Goal: Task Accomplishment & Management: Complete application form

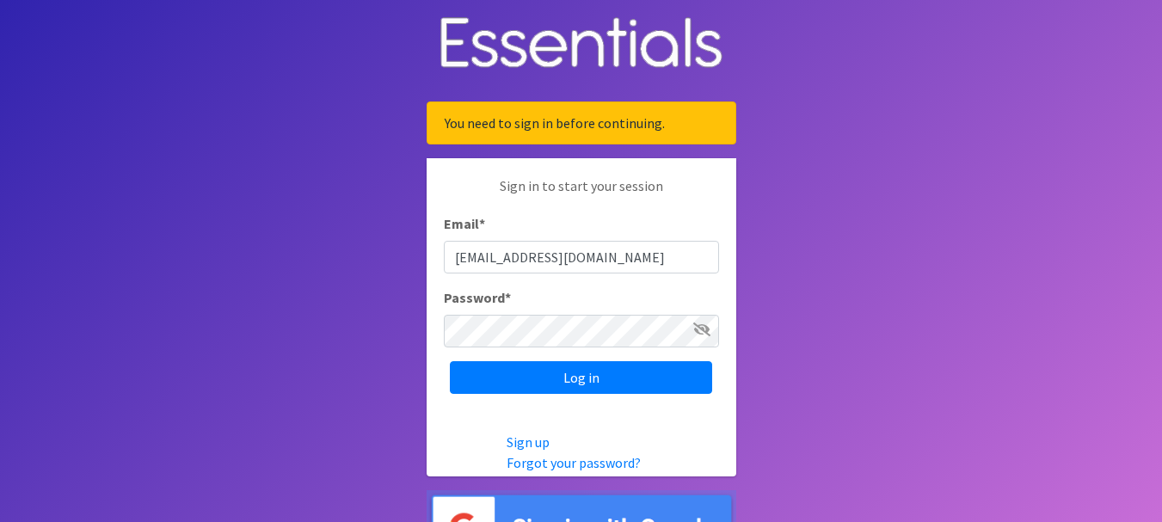
type input "[EMAIL_ADDRESS][DOMAIN_NAME]"
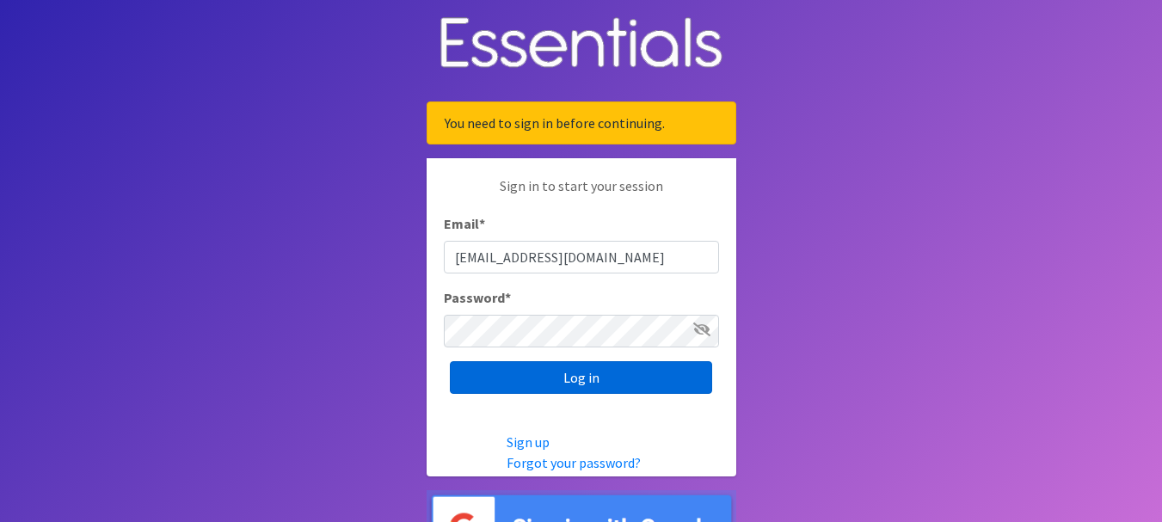
click at [575, 369] on input "Log in" at bounding box center [581, 377] width 262 height 33
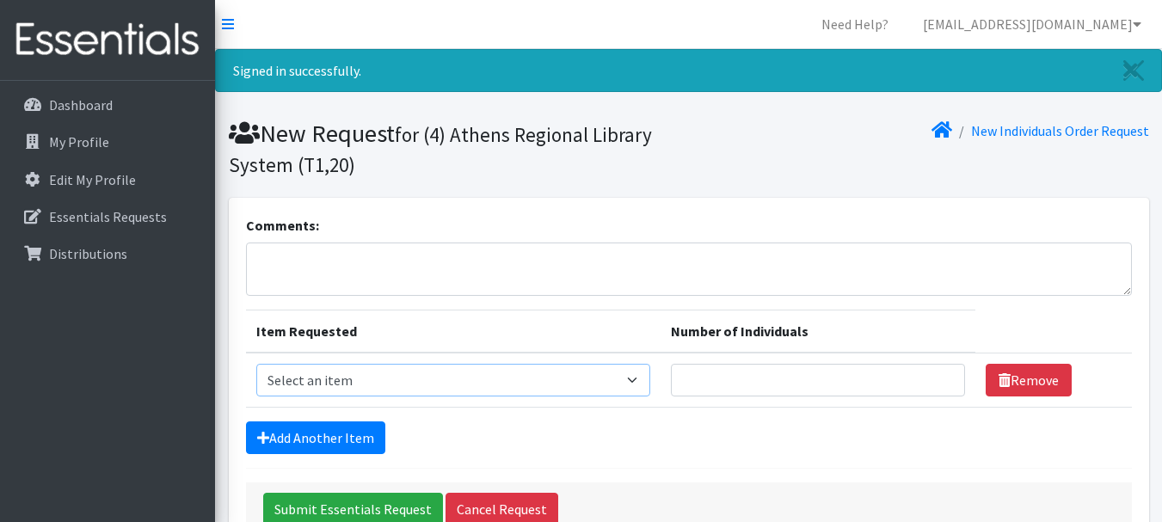
click at [455, 371] on select "Select an item A: Babies - Size 0 (Preemie) A: Babies - Size 01 (newborn) A: Ba…" at bounding box center [453, 380] width 394 height 33
select select "5611"
click at [256, 364] on select "Select an item A: Babies - Size 0 (Preemie) A: Babies - Size 01 (newborn) A: Ba…" at bounding box center [453, 380] width 394 height 33
type input "1"
click at [940, 375] on input "1" at bounding box center [818, 380] width 295 height 33
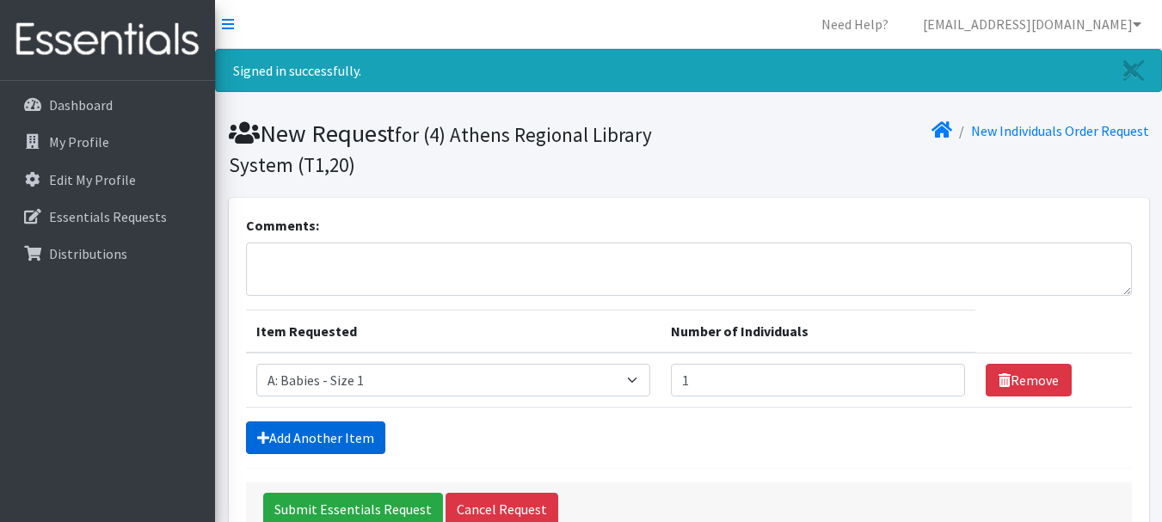
click at [287, 432] on link "Add Another Item" at bounding box center [315, 437] width 139 height 33
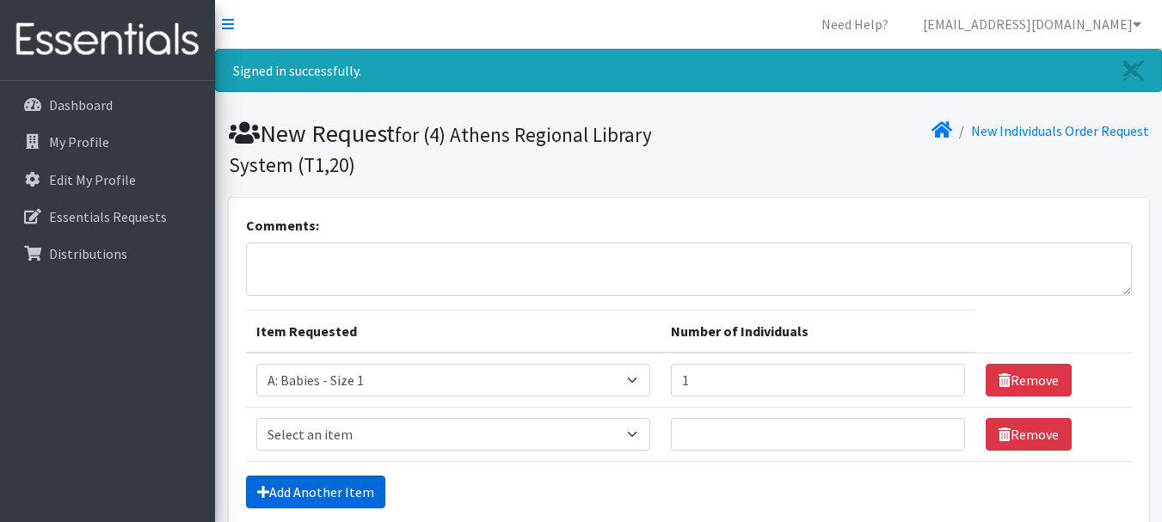
scroll to position [163, 0]
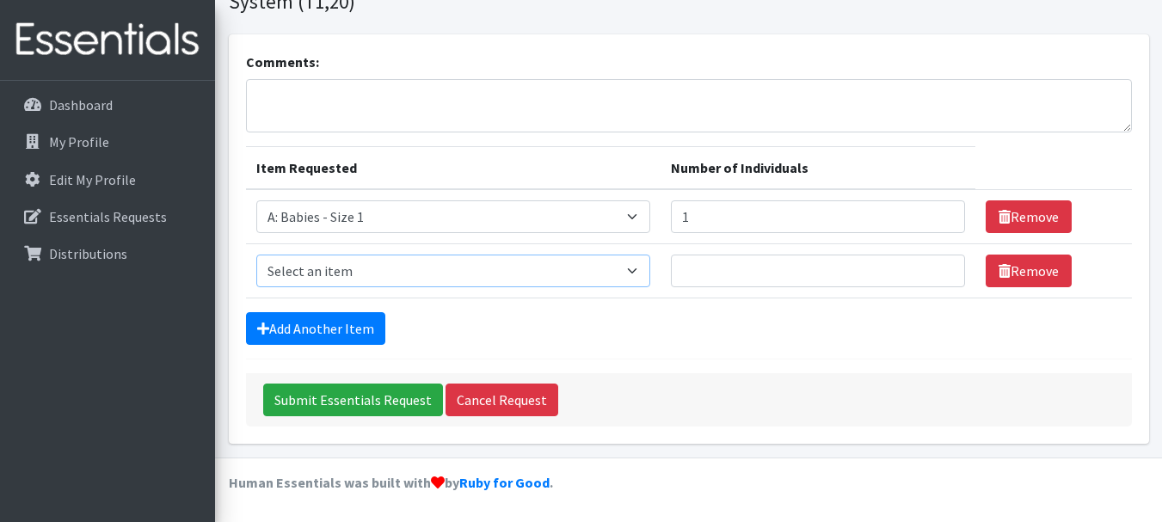
click at [347, 267] on select "Select an item A: Babies - Size 0 (Preemie) A: Babies - Size 01 (newborn) A: Ba…" at bounding box center [453, 271] width 394 height 33
select select "5612"
click at [256, 255] on select "Select an item A: Babies - Size 0 (Preemie) A: Babies - Size 01 (newborn) A: Ba…" at bounding box center [453, 271] width 394 height 33
type input "1"
click at [939, 265] on input "1" at bounding box center [818, 271] width 295 height 33
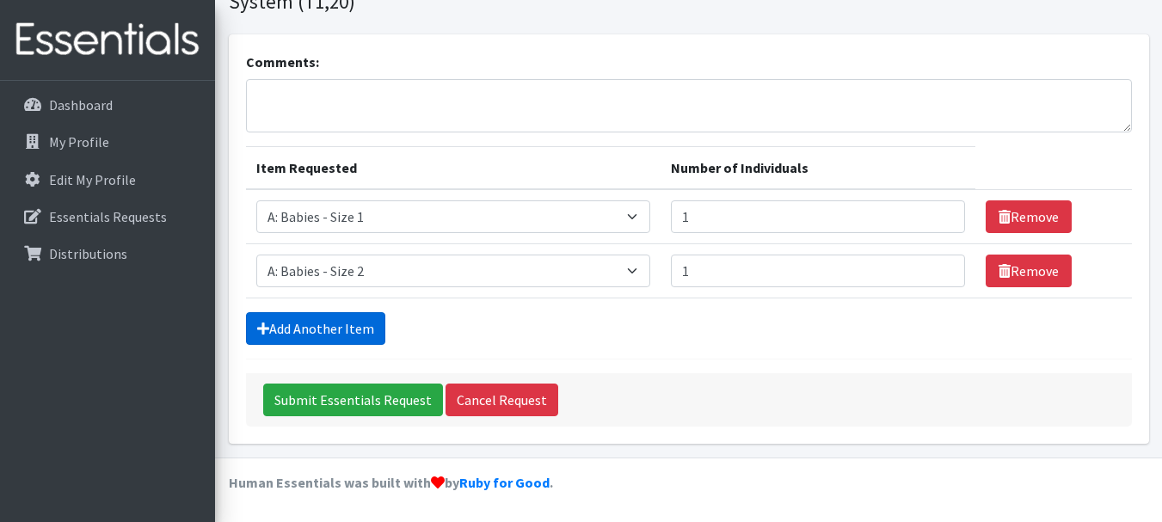
click at [337, 326] on link "Add Another Item" at bounding box center [315, 328] width 139 height 33
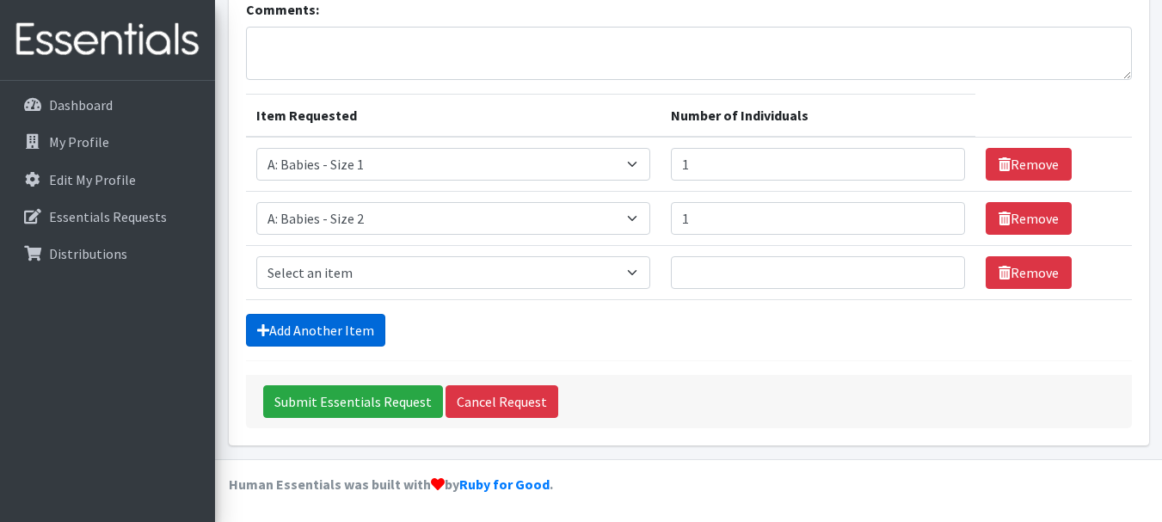
scroll to position [218, 0]
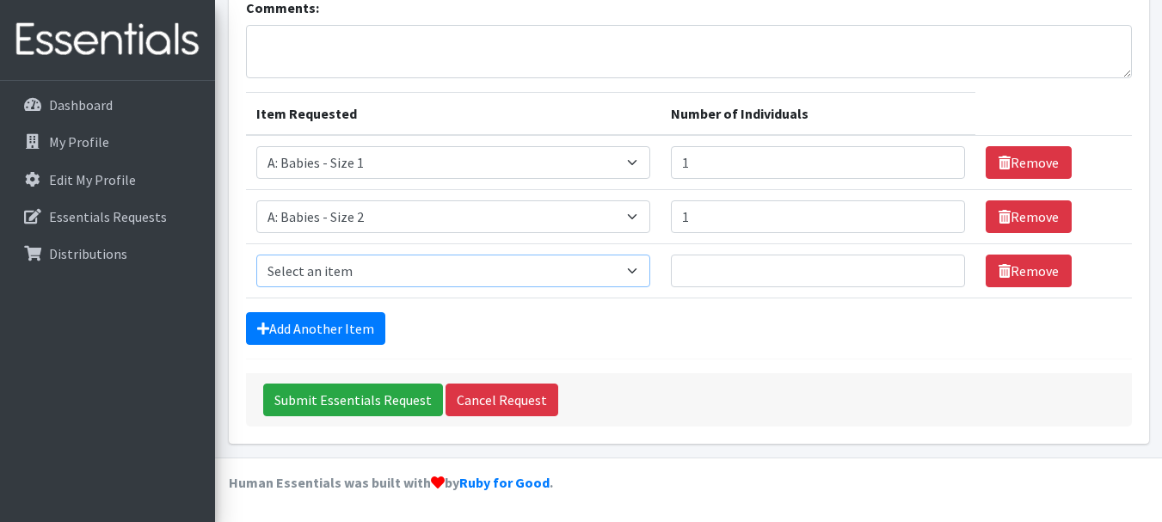
click at [331, 275] on select "Select an item A: Babies - Size 0 (Preemie) A: Babies - Size 01 (newborn) A: Ba…" at bounding box center [453, 271] width 394 height 33
select select "5613"
click at [256, 255] on select "Select an item A: Babies - Size 0 (Preemie) A: Babies - Size 01 (newborn) A: Ba…" at bounding box center [453, 271] width 394 height 33
type input "1"
click at [937, 267] on input "1" at bounding box center [818, 271] width 295 height 33
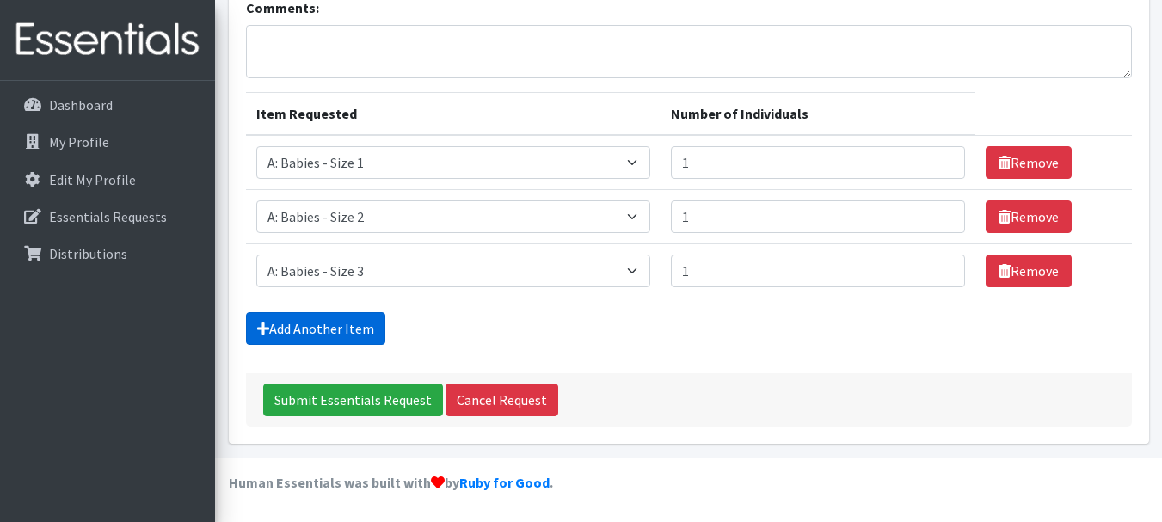
click at [316, 316] on link "Add Another Item" at bounding box center [315, 328] width 139 height 33
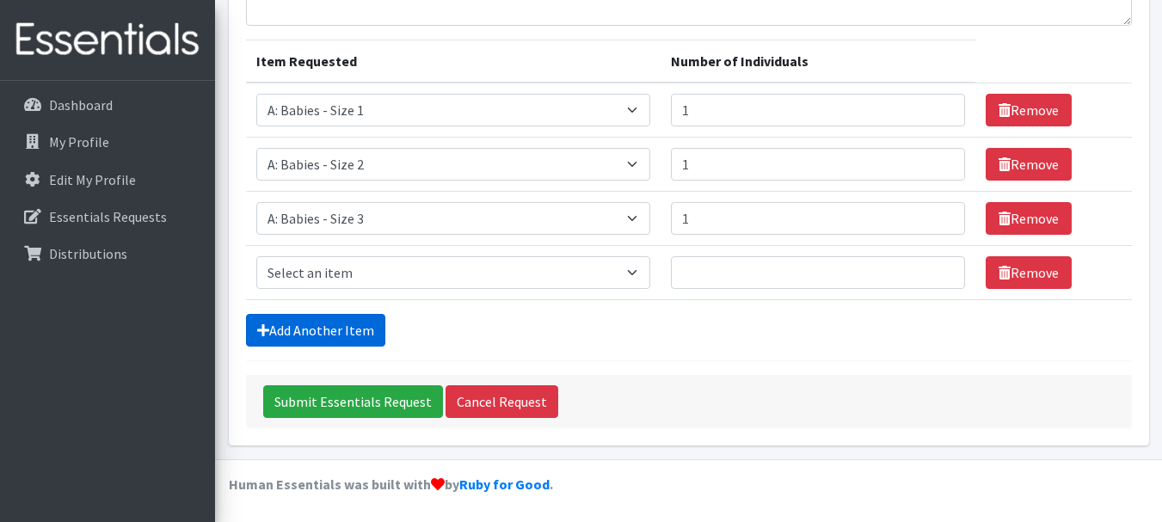
scroll to position [272, 0]
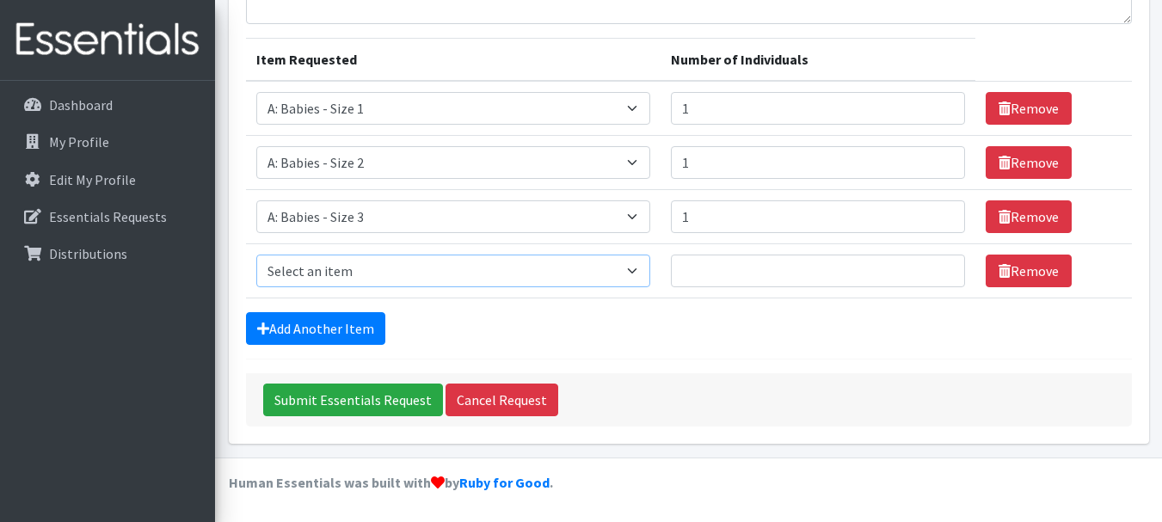
click at [346, 274] on select "Select an item A: Babies - Size 0 (Preemie) A: Babies - Size 01 (newborn) A: Ba…" at bounding box center [453, 271] width 394 height 33
click at [501, 333] on div "Add Another Item" at bounding box center [689, 328] width 886 height 33
click at [436, 274] on select "Select an item A: Babies - Size 0 (Preemie) A: Babies - Size 01 (newborn) A: Ba…" at bounding box center [453, 271] width 394 height 33
select select "5614"
click at [256, 255] on select "Select an item A: Babies - Size 0 (Preemie) A: Babies - Size 01 (newborn) A: Ba…" at bounding box center [453, 271] width 394 height 33
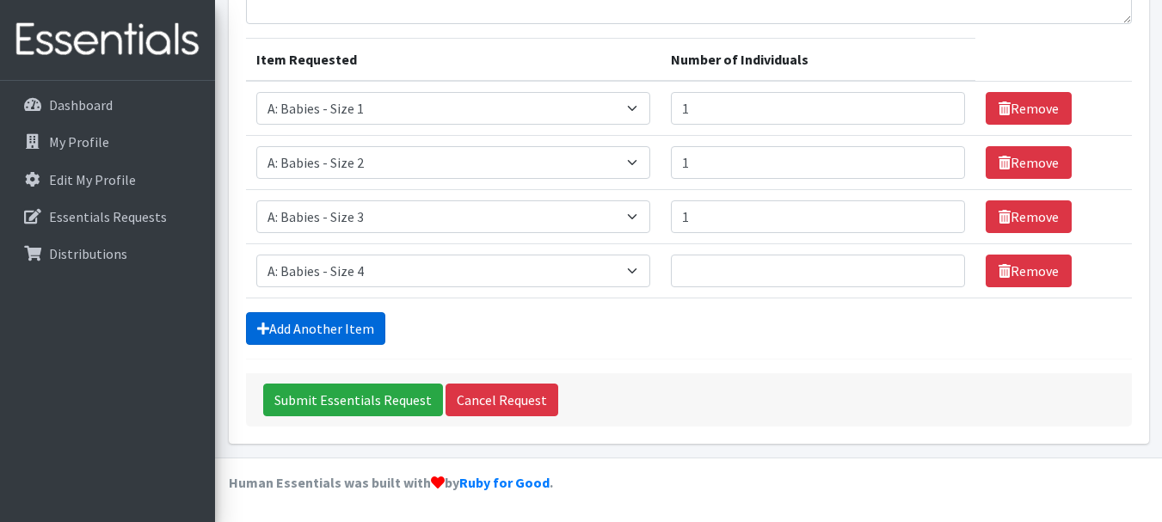
click at [310, 328] on link "Add Another Item" at bounding box center [315, 328] width 139 height 33
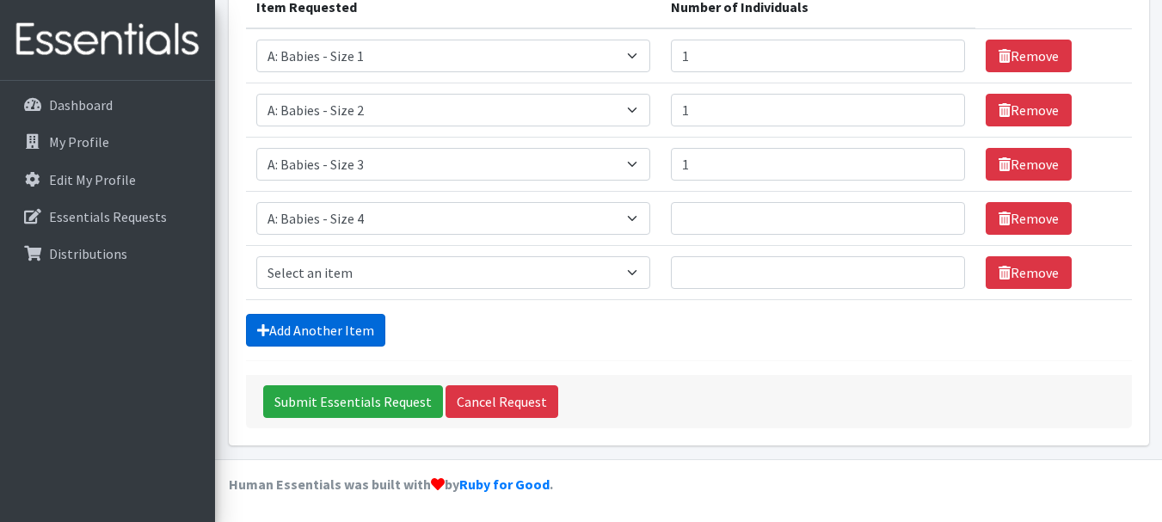
scroll to position [326, 0]
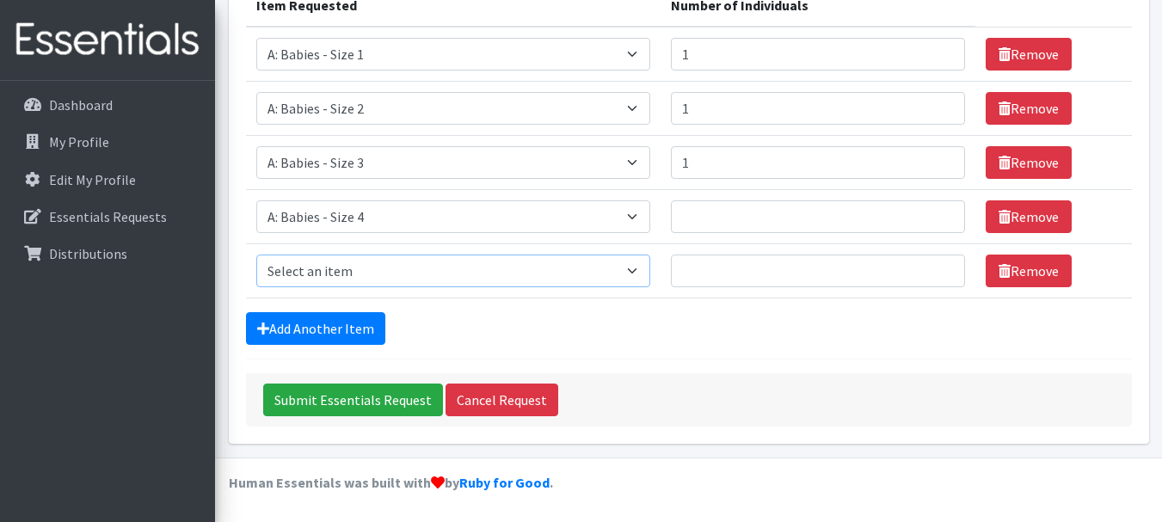
click at [415, 265] on select "Select an item A: Babies - Size 0 (Preemie) A: Babies - Size 01 (newborn) A: Ba…" at bounding box center [453, 271] width 394 height 33
select select "5616"
click at [256, 255] on select "Select an item A: Babies - Size 0 (Preemie) A: Babies - Size 01 (newborn) A: Ba…" at bounding box center [453, 271] width 394 height 33
click at [407, 72] on td "Item Requested Select an item A: Babies - Size 0 (Preemie) A: Babies - Size 01 …" at bounding box center [453, 54] width 414 height 55
click at [940, 265] on input "1" at bounding box center [818, 271] width 295 height 33
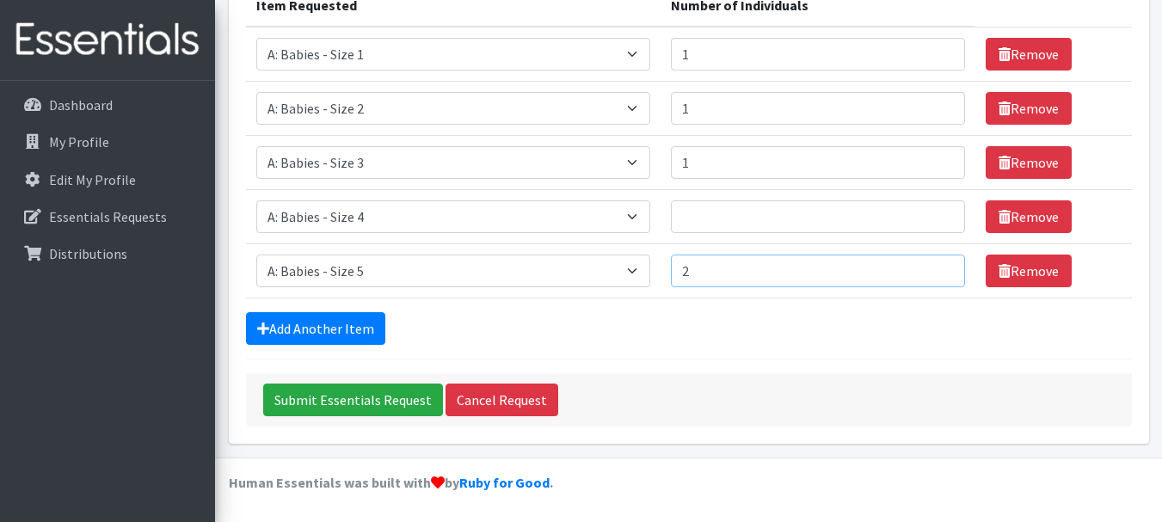
type input "2"
click at [940, 265] on input "2" at bounding box center [818, 271] width 295 height 33
type input "1"
click at [936, 215] on input "1" at bounding box center [818, 216] width 295 height 33
click at [298, 326] on link "Add Another Item" at bounding box center [315, 328] width 139 height 33
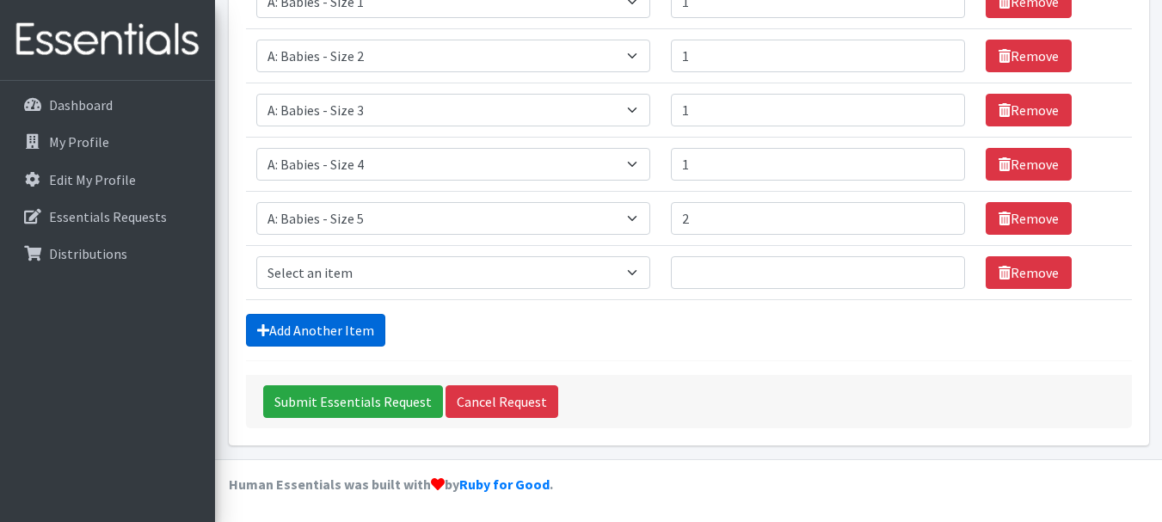
scroll to position [380, 0]
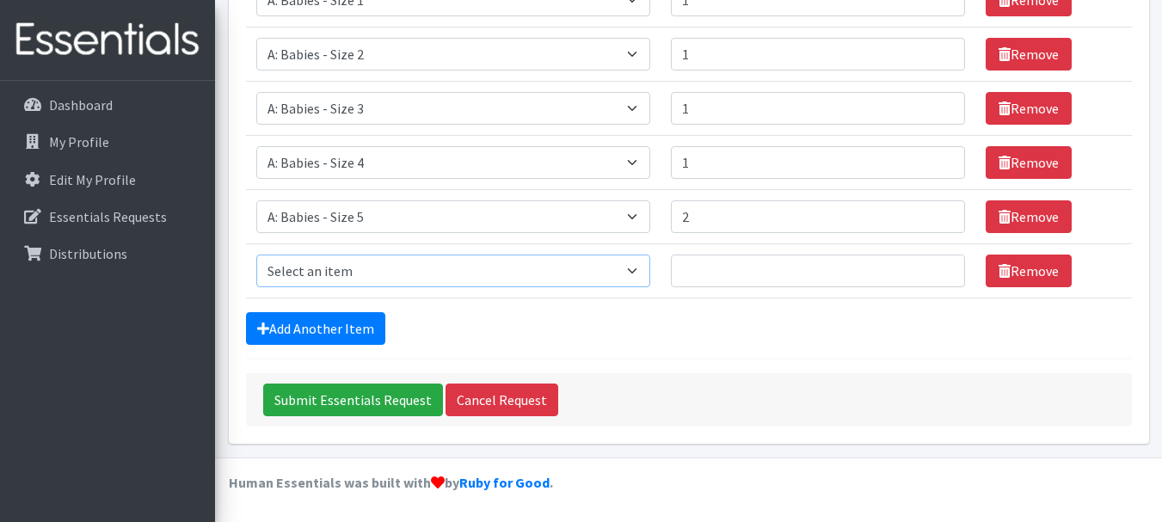
click at [333, 269] on select "Select an item A: Babies - Size 0 (Preemie) A: Babies - Size 01 (newborn) A: Ba…" at bounding box center [453, 271] width 394 height 33
select select "5617"
click at [256, 255] on select "Select an item A: Babies - Size 0 (Preemie) A: Babies - Size 01 (newborn) A: Ba…" at bounding box center [453, 271] width 394 height 33
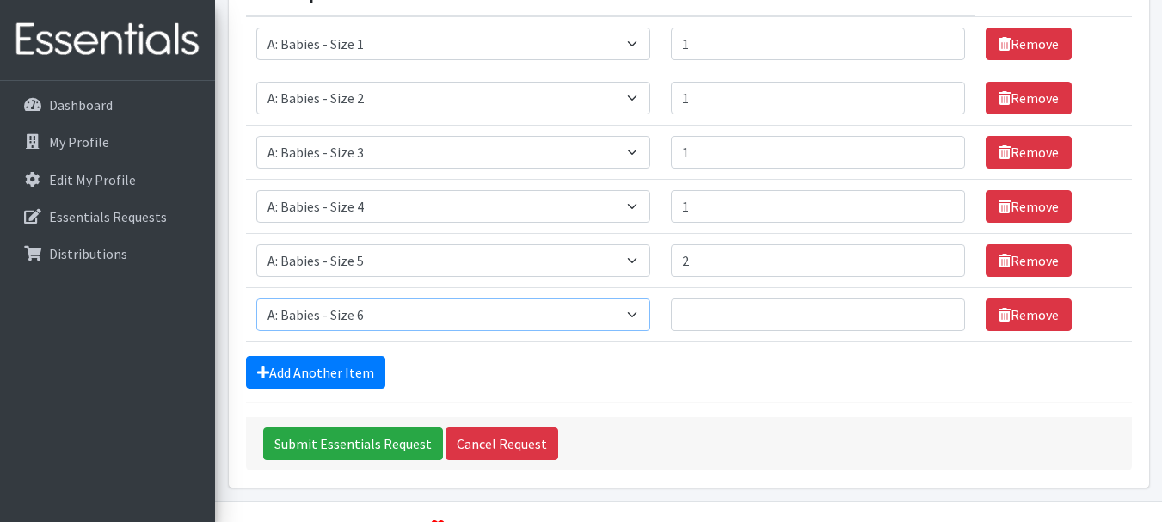
scroll to position [335, 0]
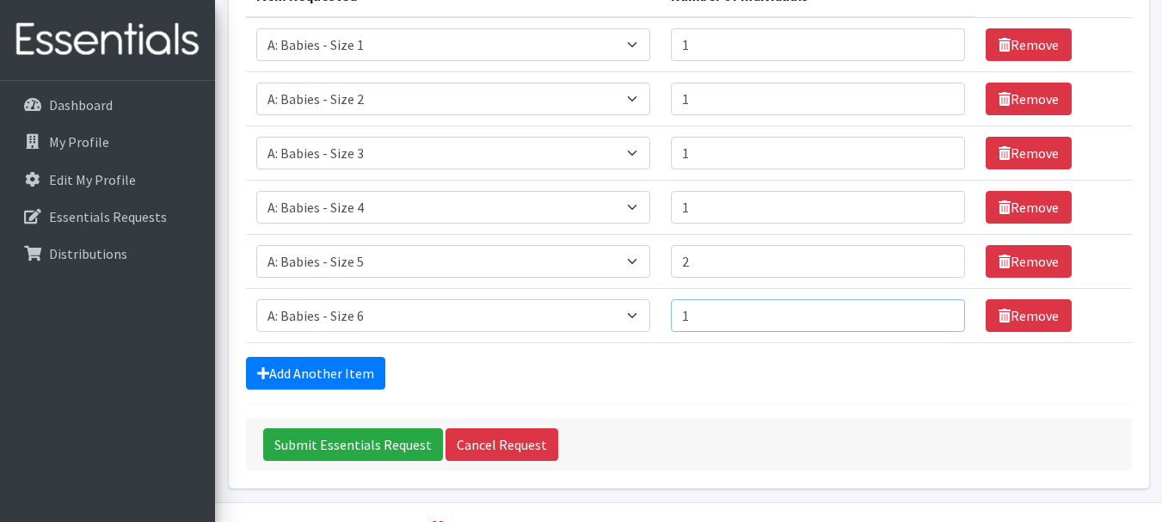
type input "1"
click at [939, 314] on input "1" at bounding box center [818, 315] width 295 height 33
click at [308, 372] on link "Add Another Item" at bounding box center [315, 373] width 139 height 33
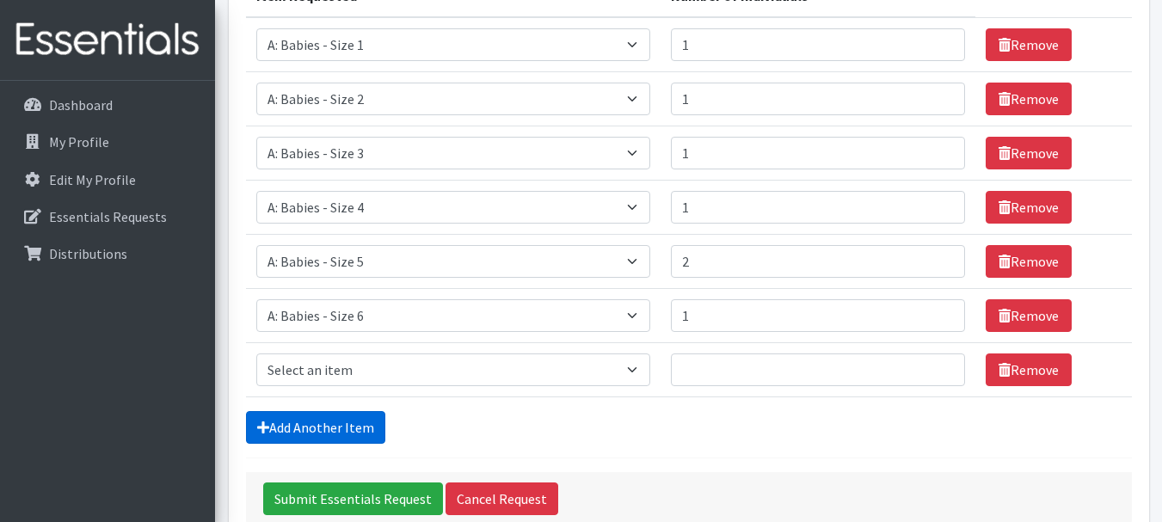
scroll to position [434, 0]
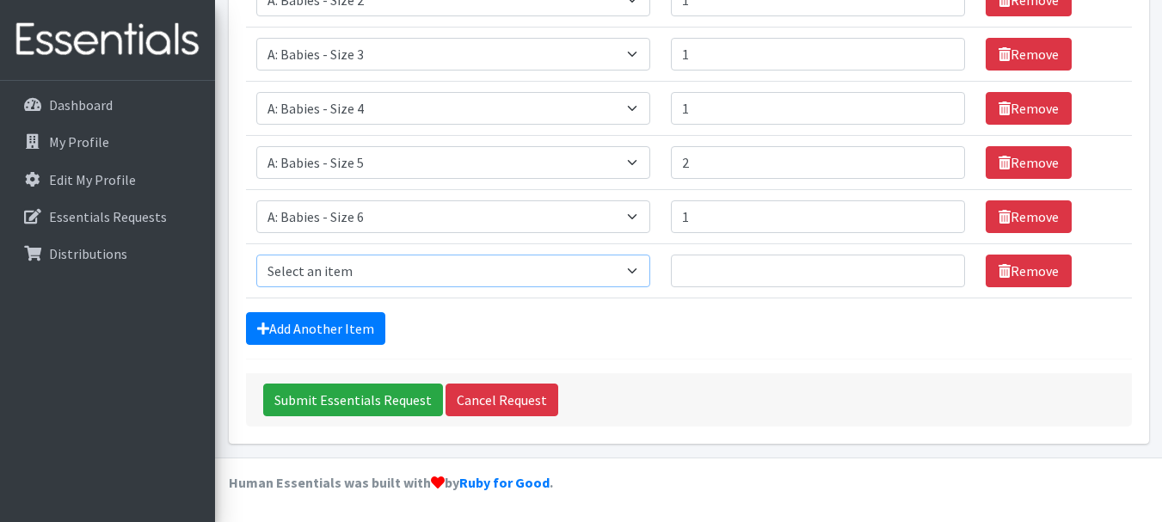
click at [400, 273] on select "Select an item A: Babies - Size 0 (Preemie) A: Babies - Size 01 (newborn) A: Ba…" at bounding box center [453, 271] width 394 height 33
select select "8888"
click at [256, 255] on select "Select an item A: Babies - Size 0 (Preemie) A: Babies - Size 01 (newborn) A: Ba…" at bounding box center [453, 271] width 394 height 33
type input "1"
click at [942, 268] on input "1" at bounding box center [818, 271] width 295 height 33
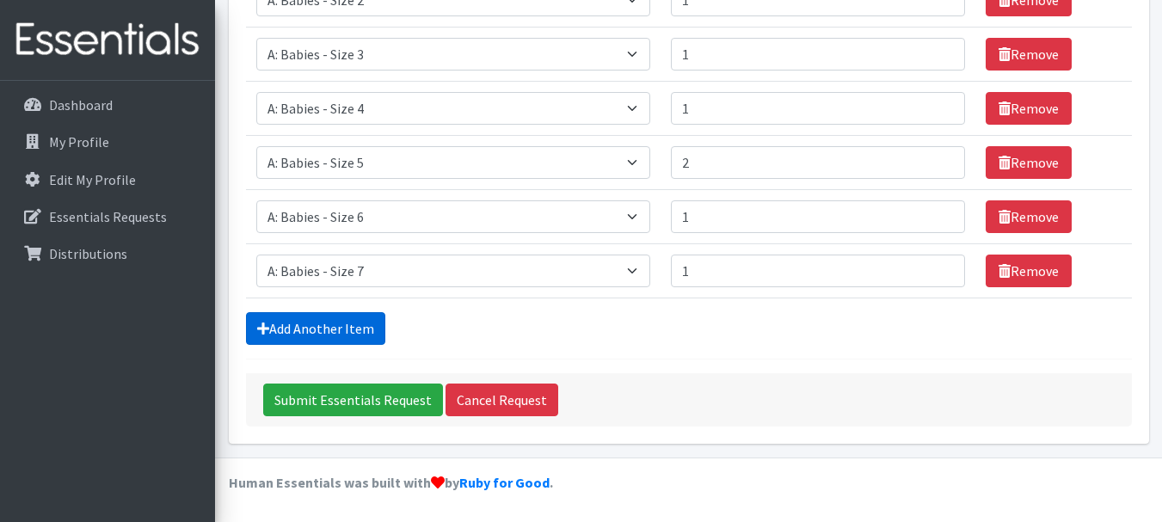
click at [302, 324] on link "Add Another Item" at bounding box center [315, 328] width 139 height 33
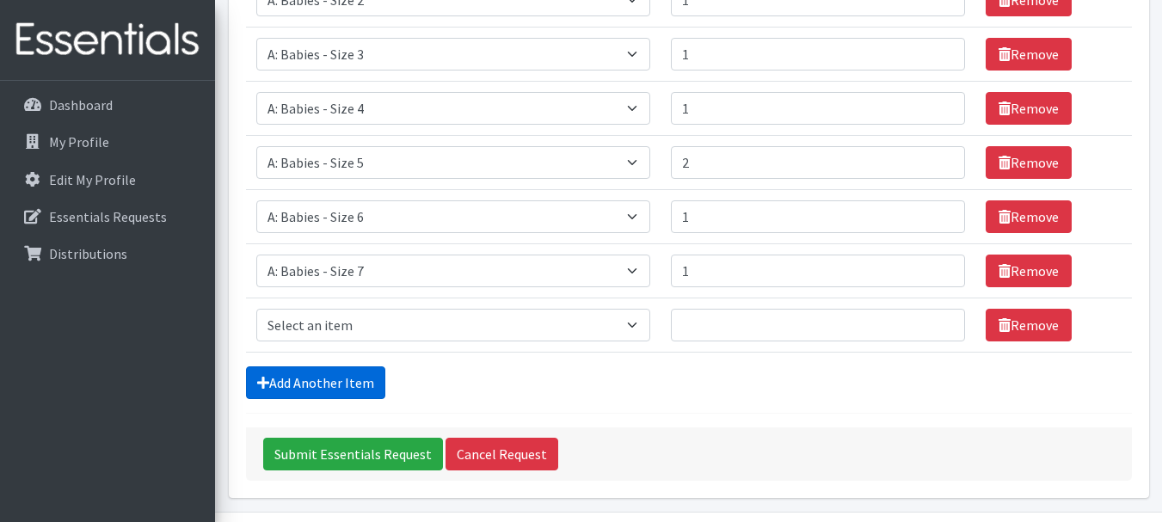
scroll to position [488, 0]
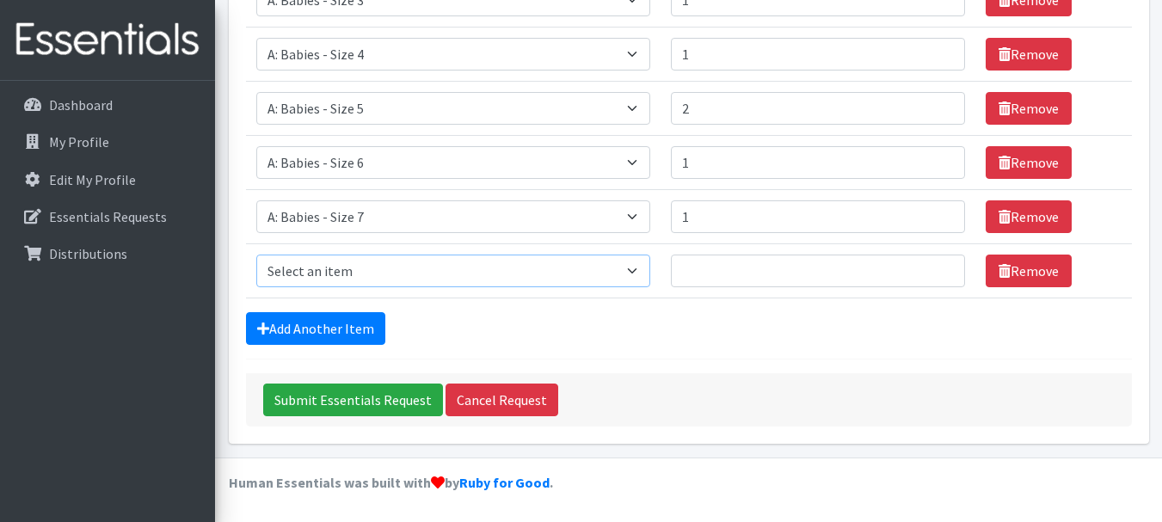
click at [334, 279] on select "Select an item A: Babies - Size 0 (Preemie) A: Babies - Size 01 (newborn) A: Ba…" at bounding box center [453, 271] width 394 height 33
select select "5597"
click at [256, 255] on select "Select an item A: Babies - Size 0 (Preemie) A: Babies - Size 01 (newborn) A: Ba…" at bounding box center [453, 271] width 394 height 33
click at [939, 265] on input "1" at bounding box center [818, 271] width 295 height 33
type input "2"
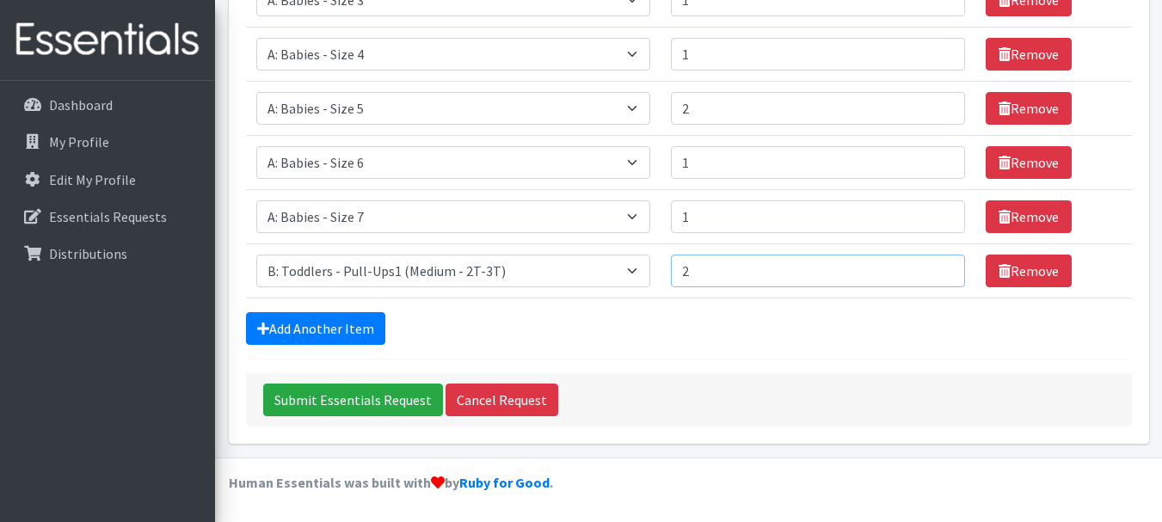
click at [939, 265] on input "2" at bounding box center [818, 271] width 295 height 33
click at [335, 322] on link "Add Another Item" at bounding box center [315, 328] width 139 height 33
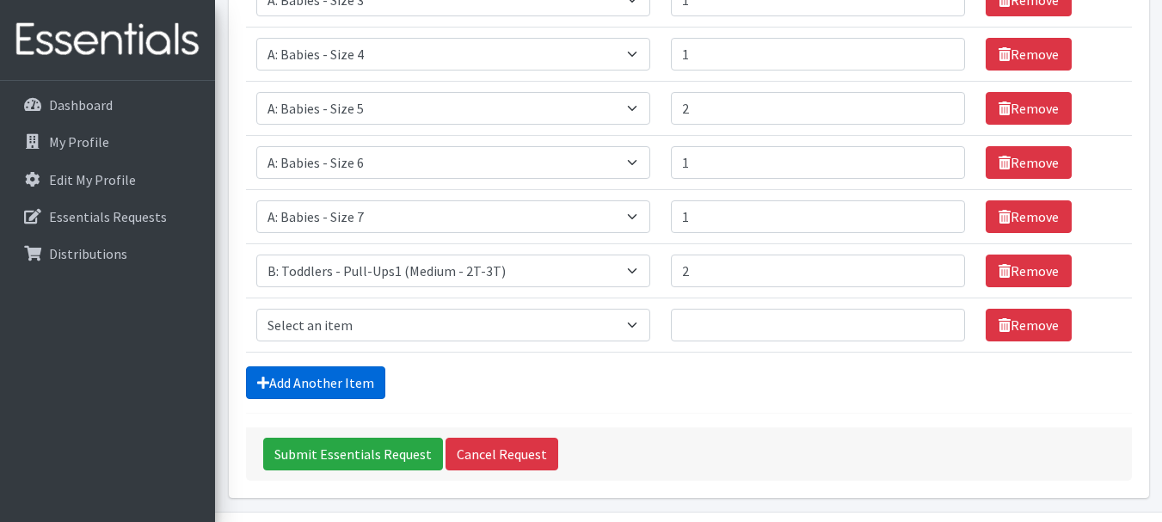
scroll to position [543, 0]
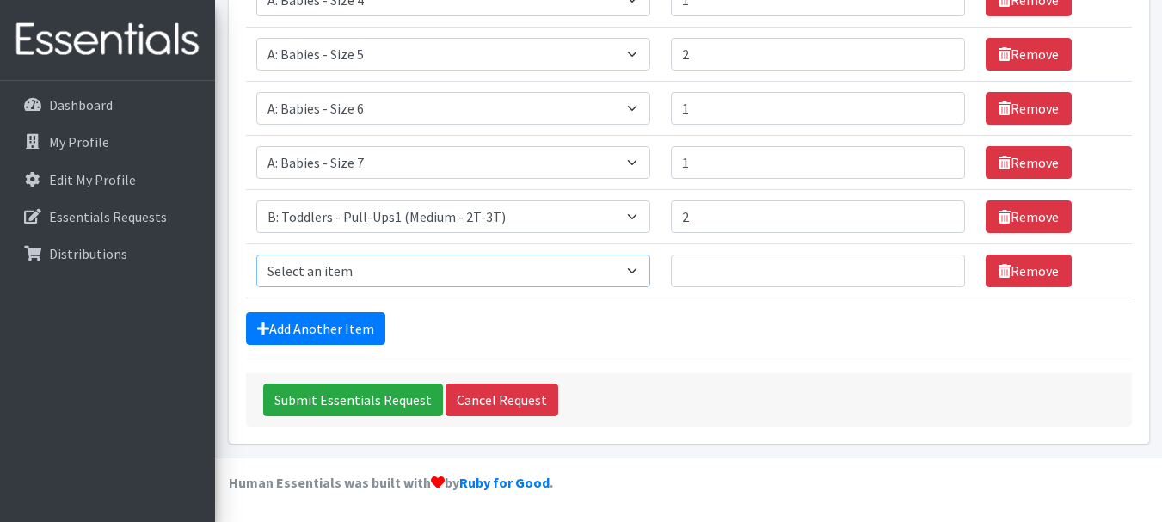
click at [358, 270] on select "Select an item A: Babies - Size 0 (Preemie) A: Babies - Size 01 (newborn) A: Ba…" at bounding box center [453, 271] width 394 height 33
select select "5598"
click at [256, 255] on select "Select an item A: Babies - Size 0 (Preemie) A: Babies - Size 01 (newborn) A: Ba…" at bounding box center [453, 271] width 394 height 33
click at [942, 268] on input "1" at bounding box center [818, 271] width 295 height 33
type input "2"
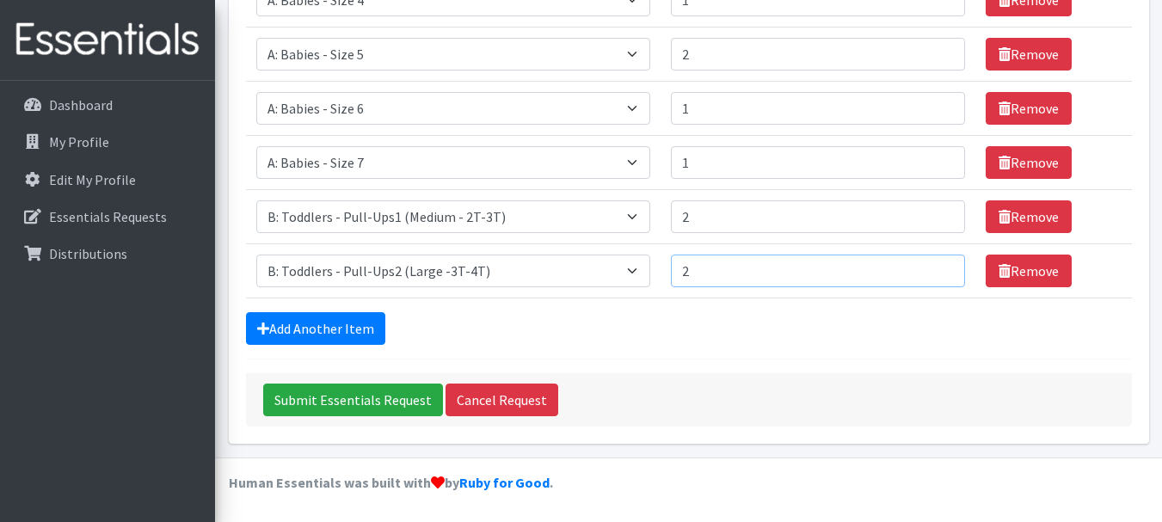
click at [942, 268] on input "2" at bounding box center [818, 271] width 295 height 33
click at [305, 325] on link "Add Another Item" at bounding box center [315, 328] width 139 height 33
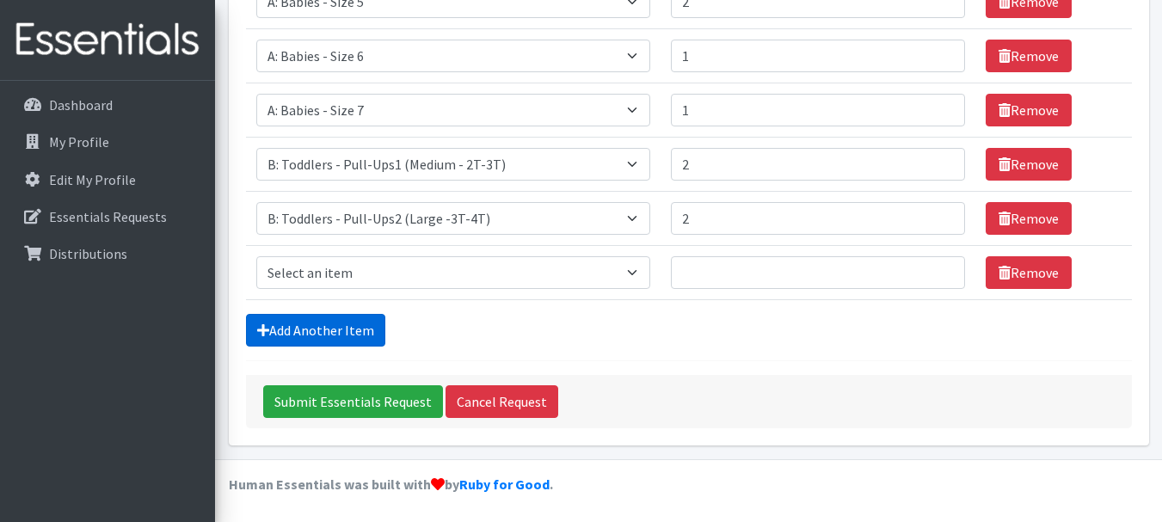
scroll to position [597, 0]
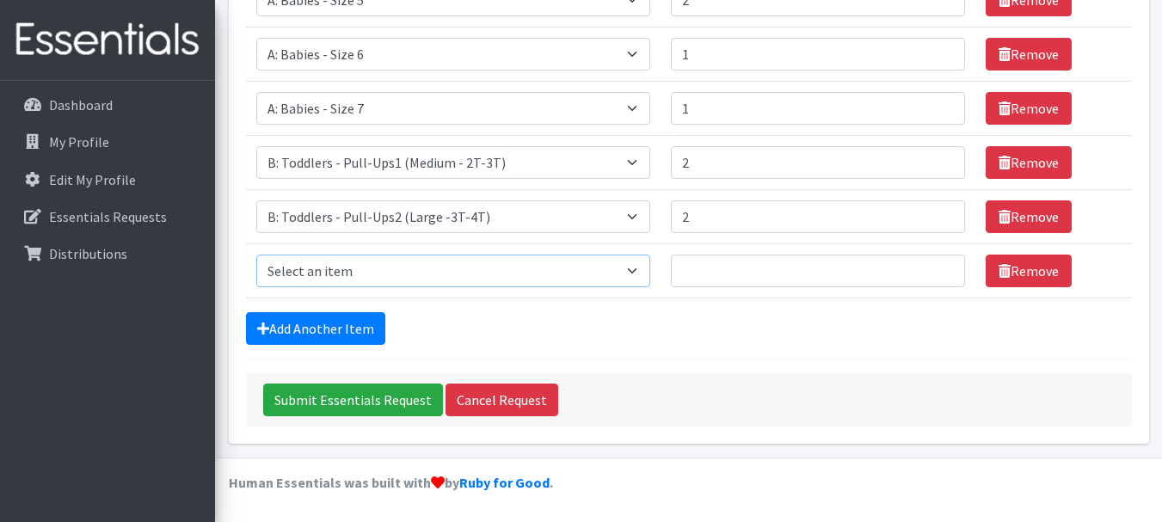
click at [345, 266] on select "Select an item A: Babies - Size 0 (Preemie) A: Babies - Size 01 (newborn) A: Ba…" at bounding box center [453, 271] width 394 height 33
select select "5599"
click at [256, 255] on select "Select an item A: Babies - Size 0 (Preemie) A: Babies - Size 01 (newborn) A: Ba…" at bounding box center [453, 271] width 394 height 33
click at [940, 264] on input "1" at bounding box center [818, 271] width 295 height 33
click at [940, 264] on input "2" at bounding box center [818, 271] width 295 height 33
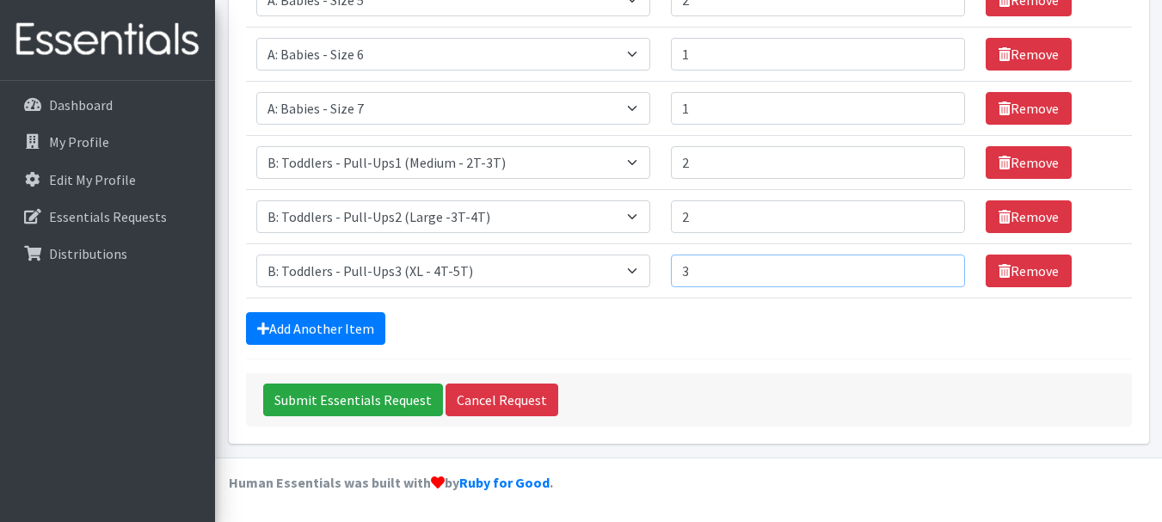
click at [940, 264] on input "3" at bounding box center [818, 271] width 295 height 33
click at [940, 264] on input "4" at bounding box center [818, 271] width 295 height 33
type input "5"
click at [940, 270] on input "5" at bounding box center [818, 271] width 295 height 33
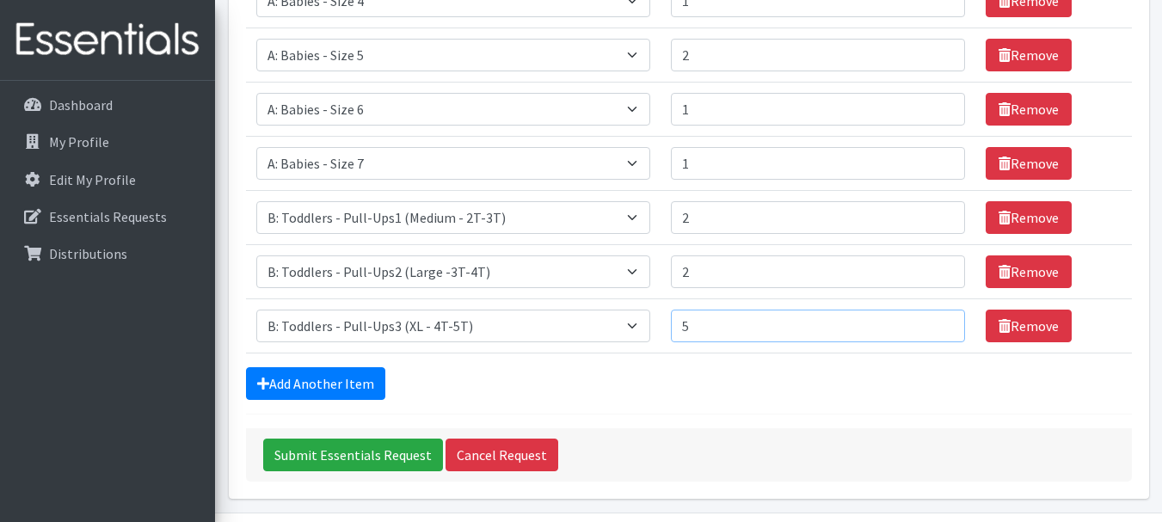
scroll to position [543, 0]
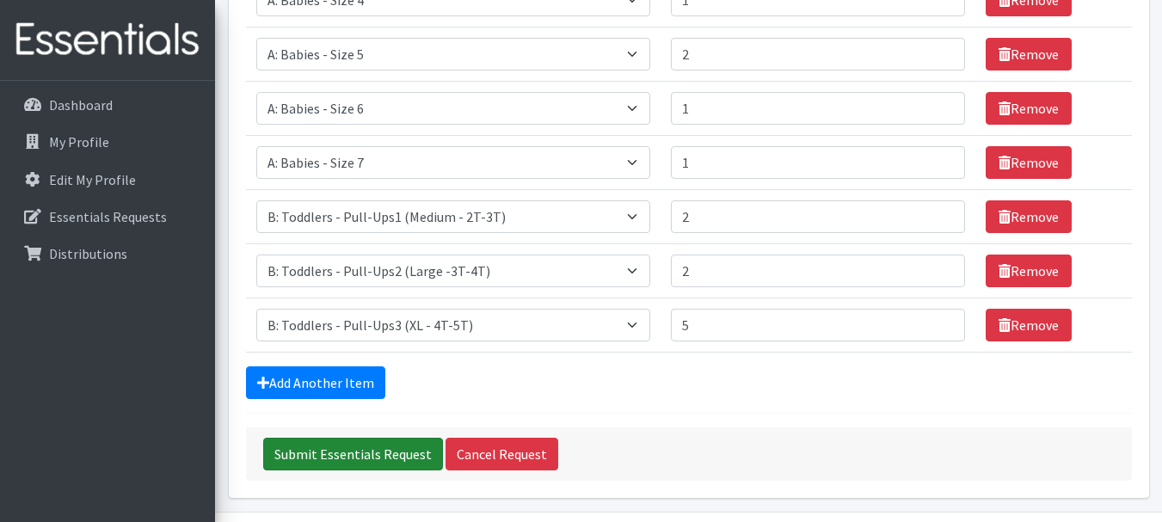
click at [341, 456] on input "Submit Essentials Request" at bounding box center [353, 454] width 180 height 33
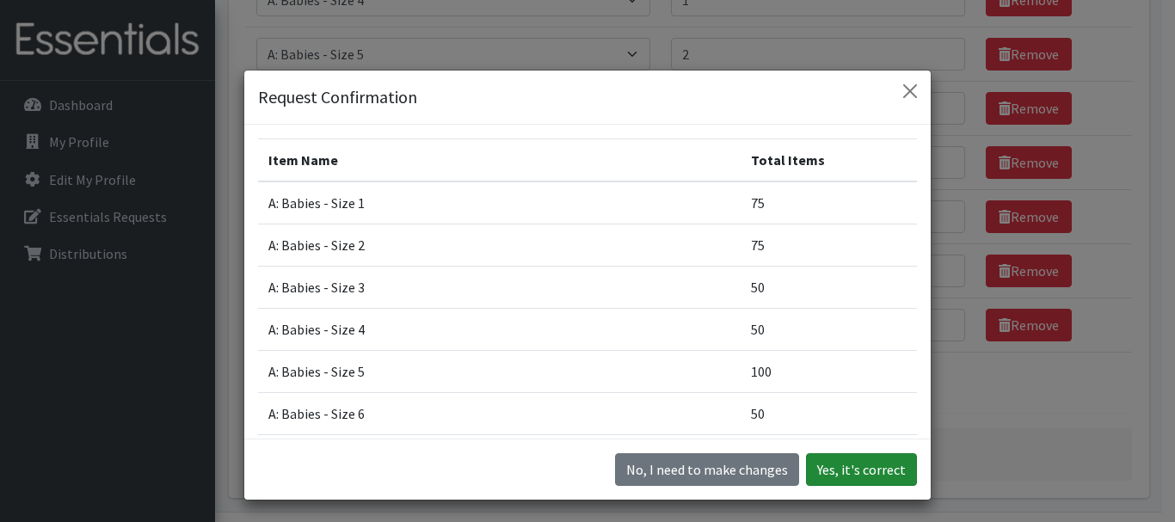
click at [848, 472] on button "Yes, it's correct" at bounding box center [861, 469] width 111 height 33
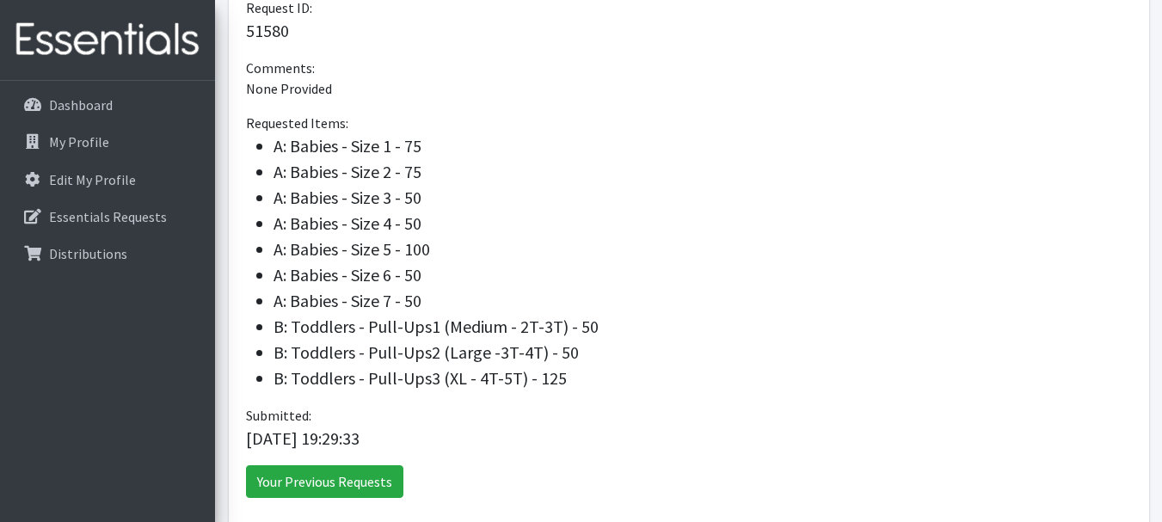
scroll to position [561, 0]
